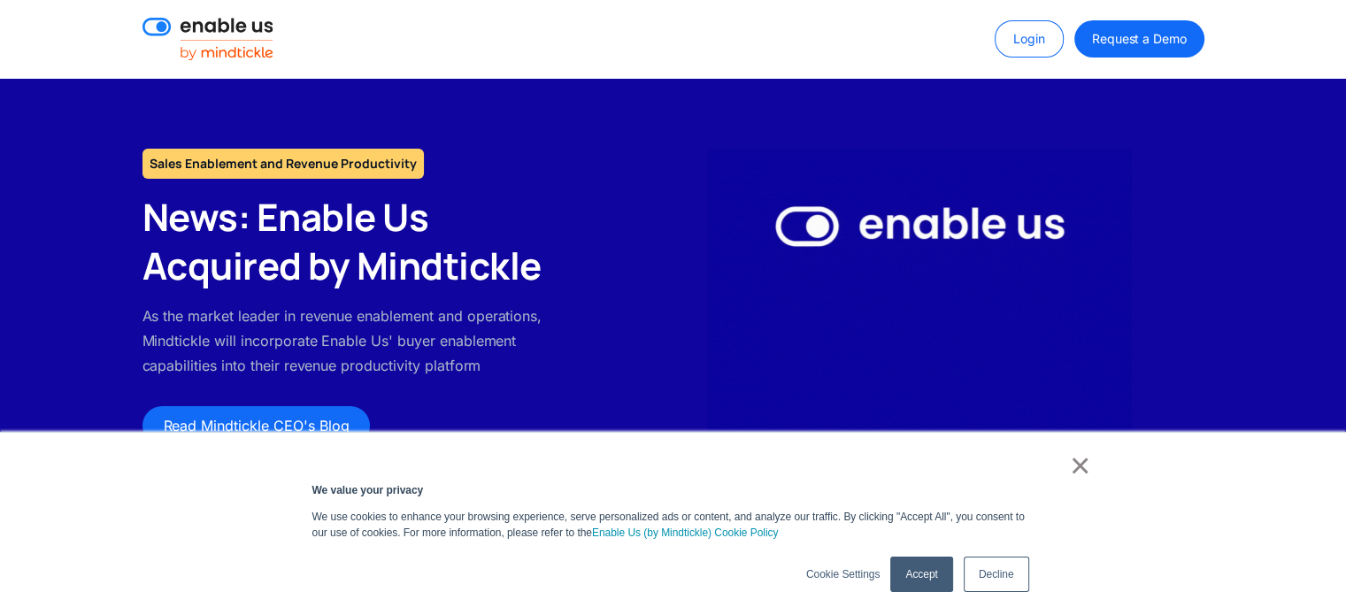
click at [930, 583] on link "Accept" at bounding box center [921, 574] width 62 height 35
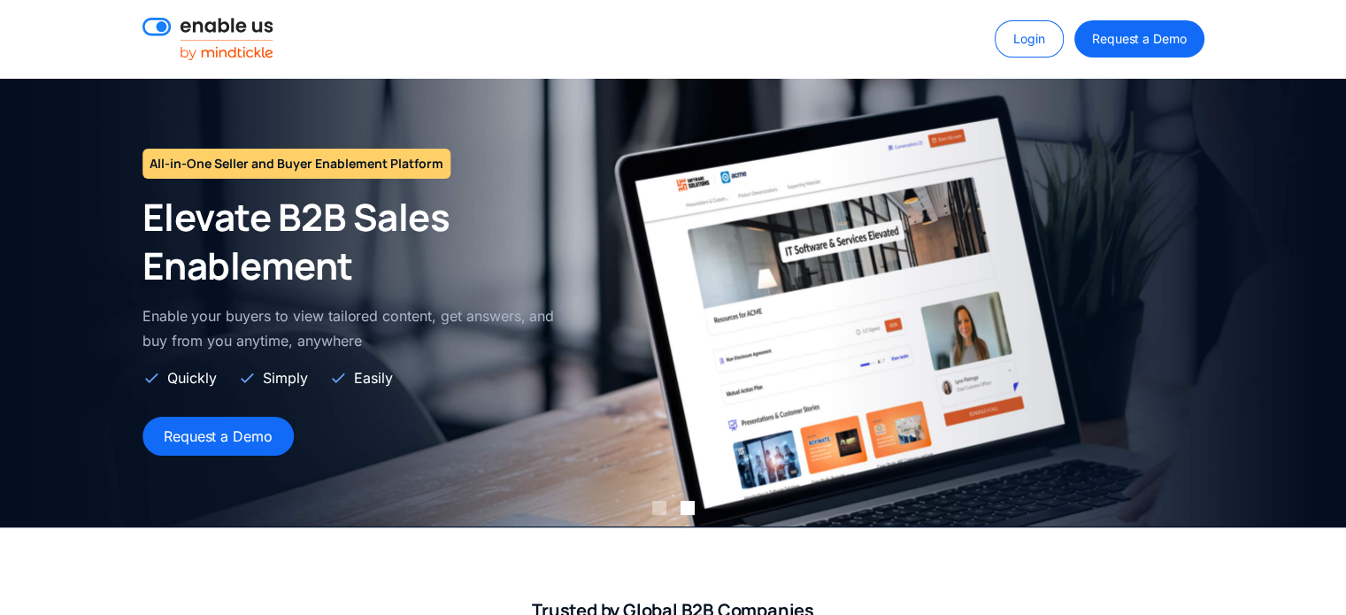
type input "domain"
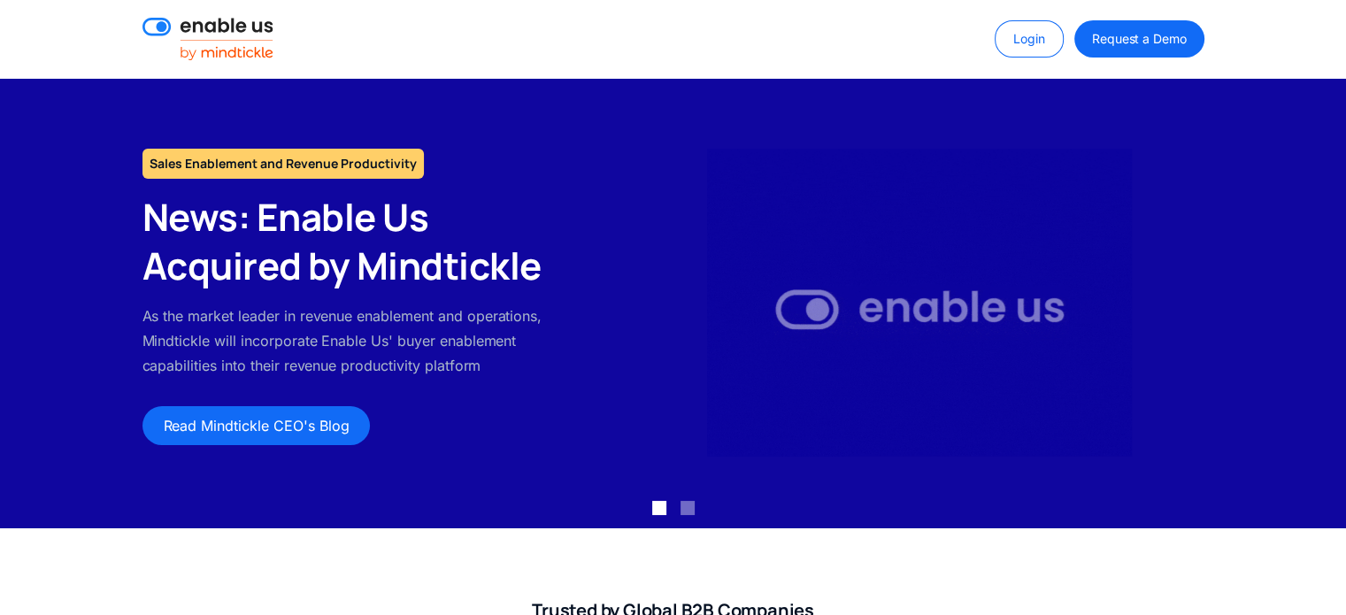
scroll to position [15, 0]
